Goal: Task Accomplishment & Management: Complete application form

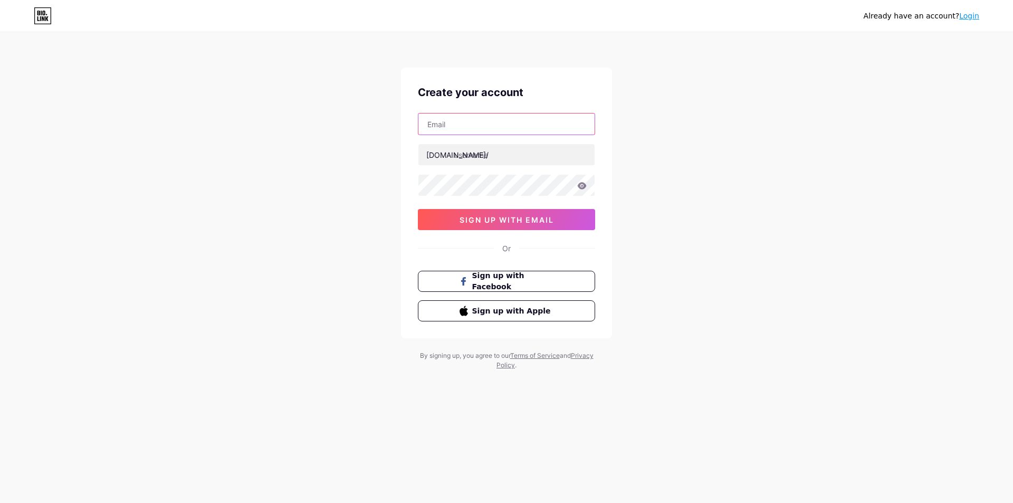
click at [492, 126] on input "text" at bounding box center [506, 123] width 176 height 21
type input "[EMAIL_ADDRESS][DOMAIN_NAME]"
click at [500, 150] on input "text" at bounding box center [506, 154] width 176 height 21
click at [500, 155] on input "keratontogelstyle" at bounding box center [506, 154] width 176 height 21
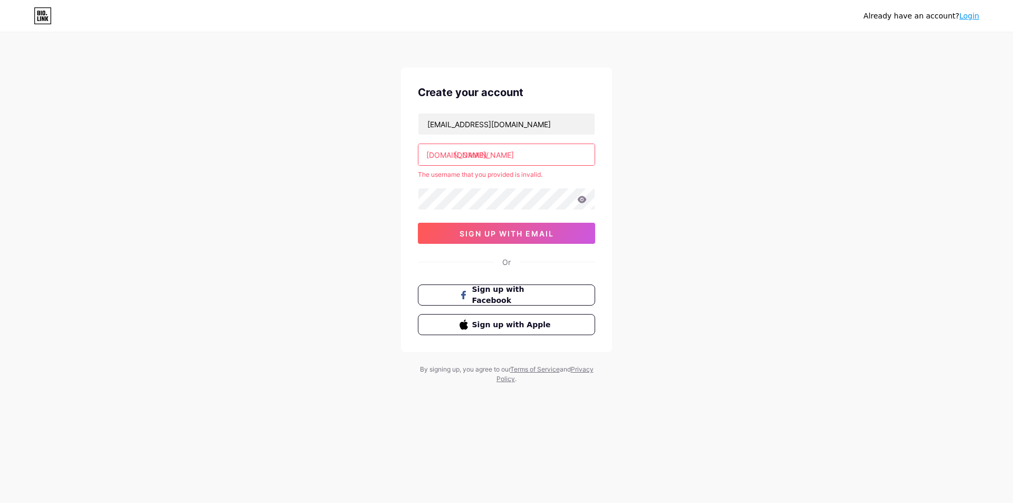
click at [501, 156] on input "keratontogel.style" at bounding box center [506, 154] width 176 height 21
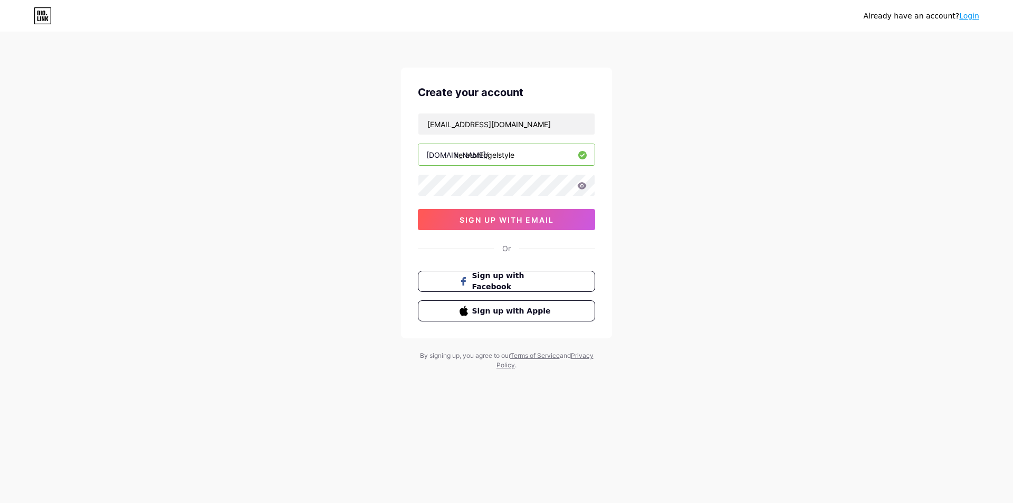
click at [527, 153] on input "keratontogelstyle" at bounding box center [506, 154] width 176 height 21
type input "keratontogelstyle"
drag, startPoint x: 425, startPoint y: 123, endPoint x: 454, endPoint y: 127, distance: 28.8
click at [454, 127] on input "[EMAIL_ADDRESS][DOMAIN_NAME]" at bounding box center [506, 123] width 176 height 21
drag, startPoint x: 472, startPoint y: 124, endPoint x: 489, endPoint y: 123, distance: 16.9
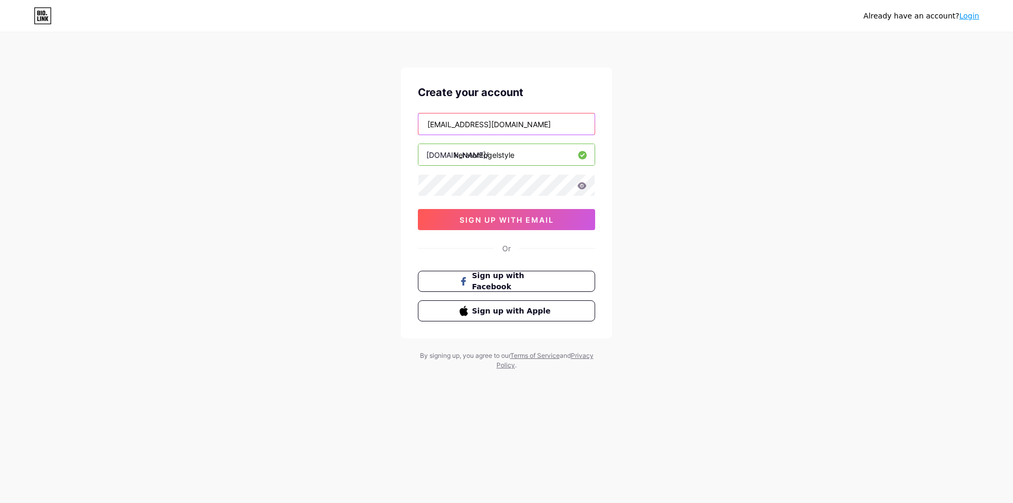
click at [489, 123] on input "[EMAIL_ADDRESS][DOMAIN_NAME]" at bounding box center [506, 123] width 176 height 21
click at [582, 186] on icon at bounding box center [582, 185] width 9 height 7
click at [531, 219] on span "sign up with email" at bounding box center [507, 219] width 94 height 9
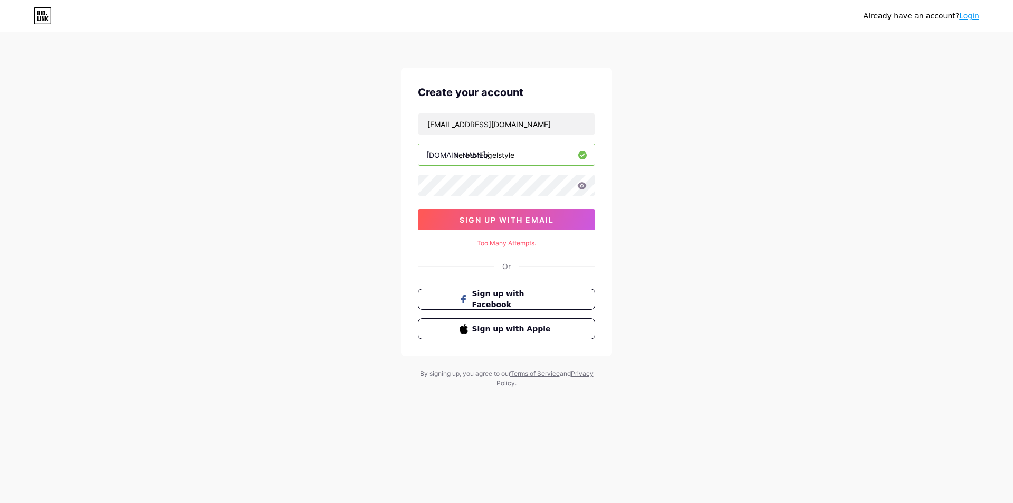
click at [578, 187] on icon at bounding box center [581, 185] width 9 height 7
click at [733, 145] on div "Already have an account? Login Create your account keratontogelvip01@gmail.com …" at bounding box center [506, 211] width 1013 height 422
click at [44, 15] on icon at bounding box center [43, 13] width 3 height 5
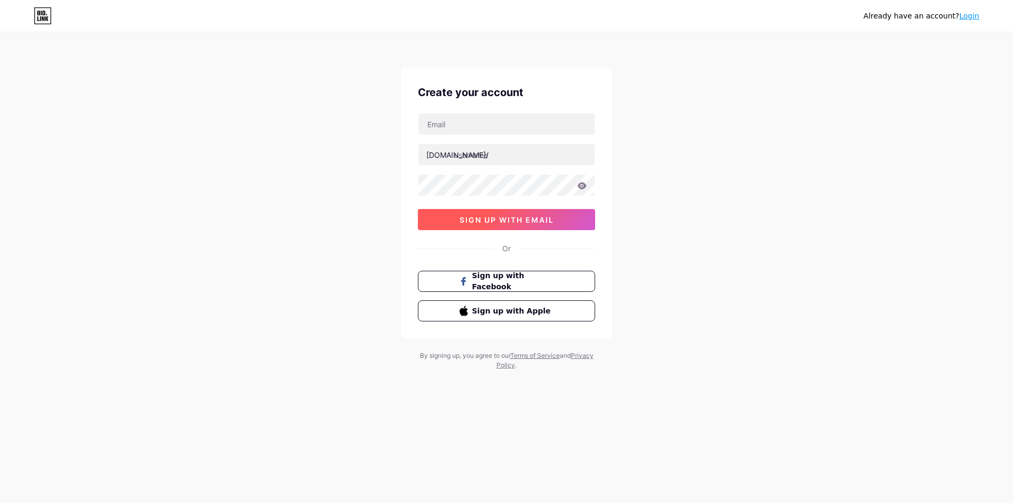
click at [548, 216] on span "sign up with email" at bounding box center [507, 219] width 94 height 9
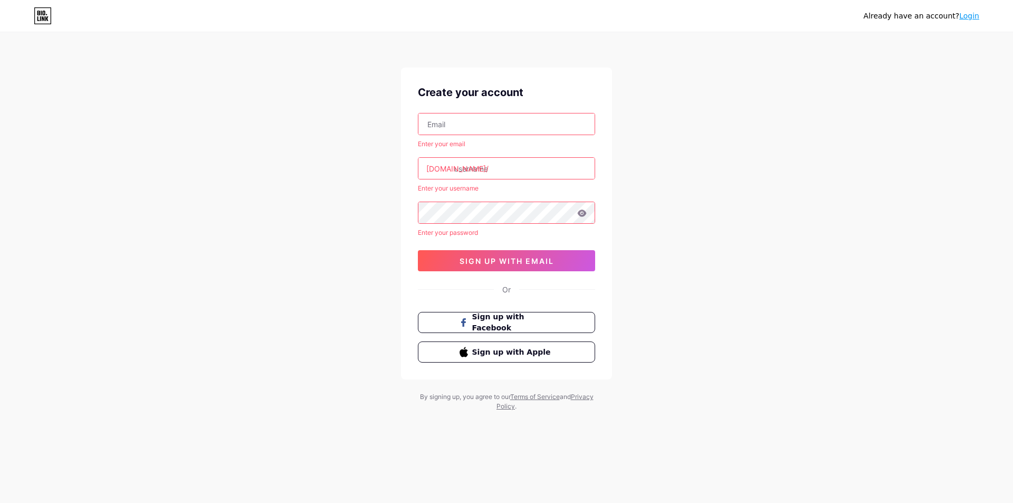
click at [725, 262] on div "Already have an account? Login Create your account Enter your email [DOMAIN_NAM…" at bounding box center [506, 222] width 1013 height 445
click at [530, 120] on input "text" at bounding box center [506, 123] width 176 height 21
type input "[EMAIL_ADDRESS][DOMAIN_NAME]"
click at [507, 167] on input "text" at bounding box center [506, 168] width 176 height 21
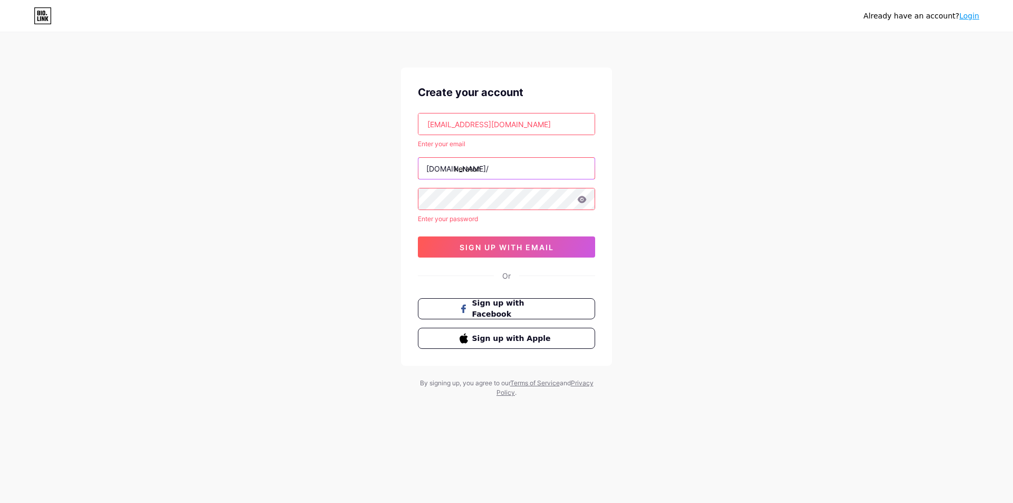
type input "keraton"
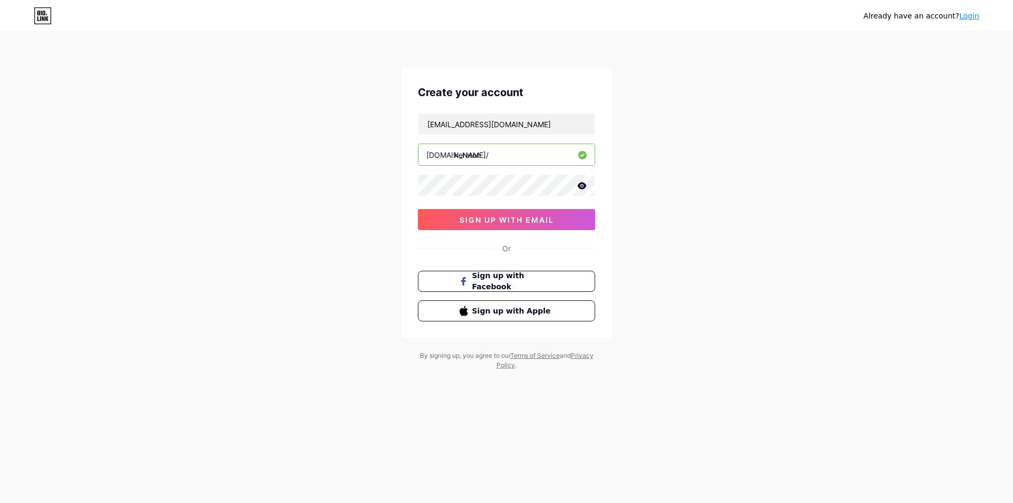
click at [505, 158] on input "keraton" at bounding box center [506, 154] width 176 height 21
type input "keratontogelstyle"
click at [403, 184] on div "Create your account [EMAIL_ADDRESS][DOMAIN_NAME] [DOMAIN_NAME]/ keratontogelsty…" at bounding box center [506, 203] width 211 height 271
click at [520, 222] on span "sign up with email" at bounding box center [507, 219] width 94 height 9
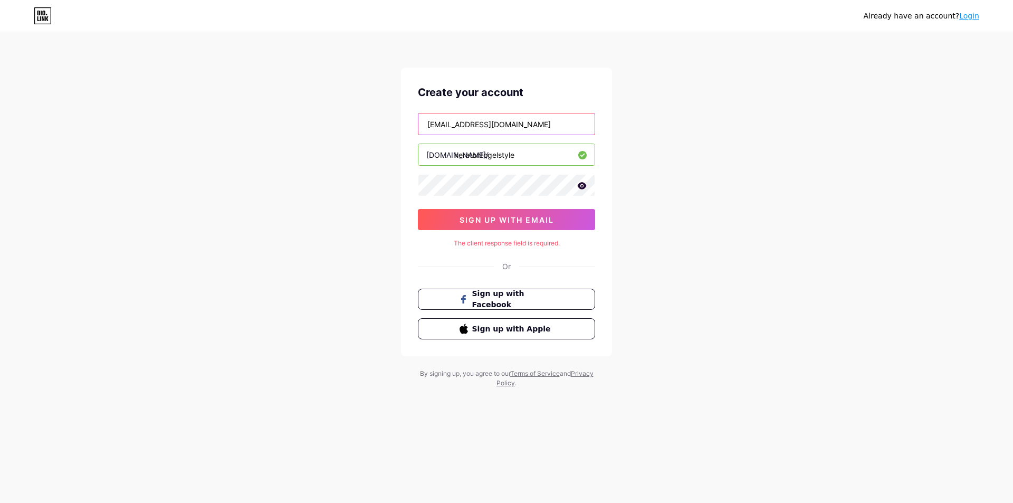
click at [544, 123] on input "[EMAIL_ADDRESS][DOMAIN_NAME]" at bounding box center [506, 123] width 176 height 21
click at [654, 147] on div "Already have an account? Login Create your account [EMAIL_ADDRESS][DOMAIN_NAME]…" at bounding box center [506, 211] width 1013 height 422
click at [584, 186] on icon at bounding box center [581, 185] width 9 height 7
click at [357, 233] on div "Already have an account? Login Create your account [EMAIL_ADDRESS][DOMAIN_NAME]…" at bounding box center [506, 211] width 1013 height 422
click at [515, 220] on span "sign up with email" at bounding box center [507, 219] width 94 height 9
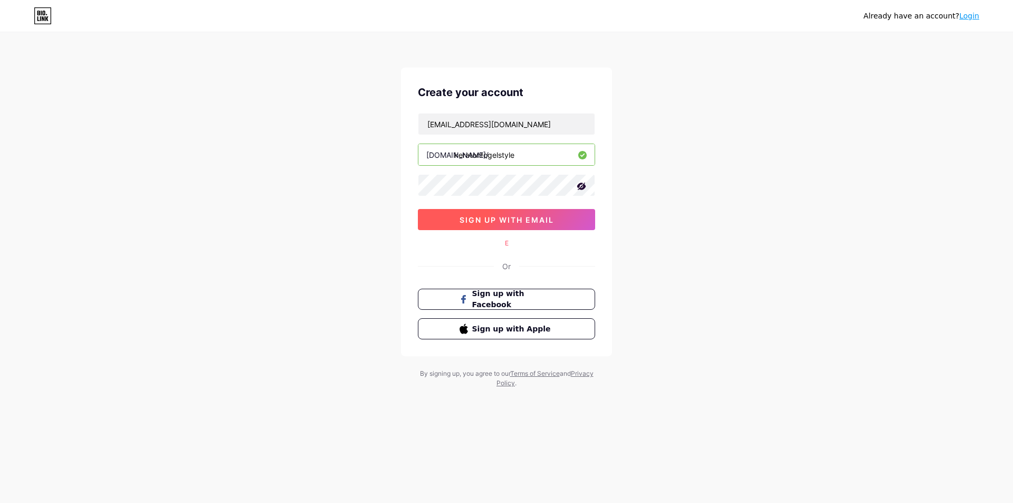
click at [515, 220] on span "sign up with email" at bounding box center [507, 219] width 94 height 9
click at [512, 221] on span "sign up with email" at bounding box center [507, 219] width 94 height 9
click at [504, 217] on span "sign up with email" at bounding box center [507, 219] width 94 height 9
